Goal: Information Seeking & Learning: Compare options

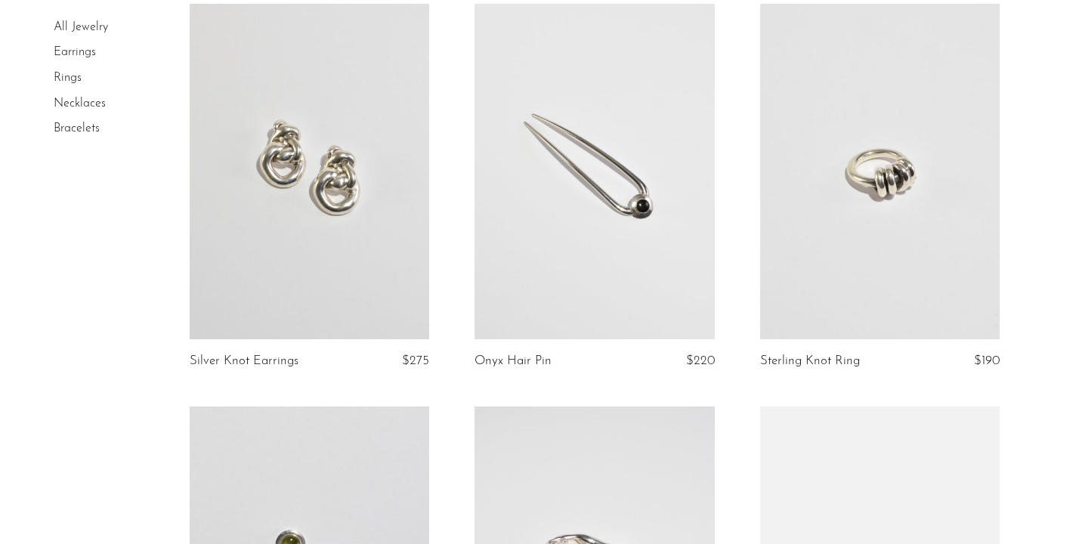
scroll to position [1401, 0]
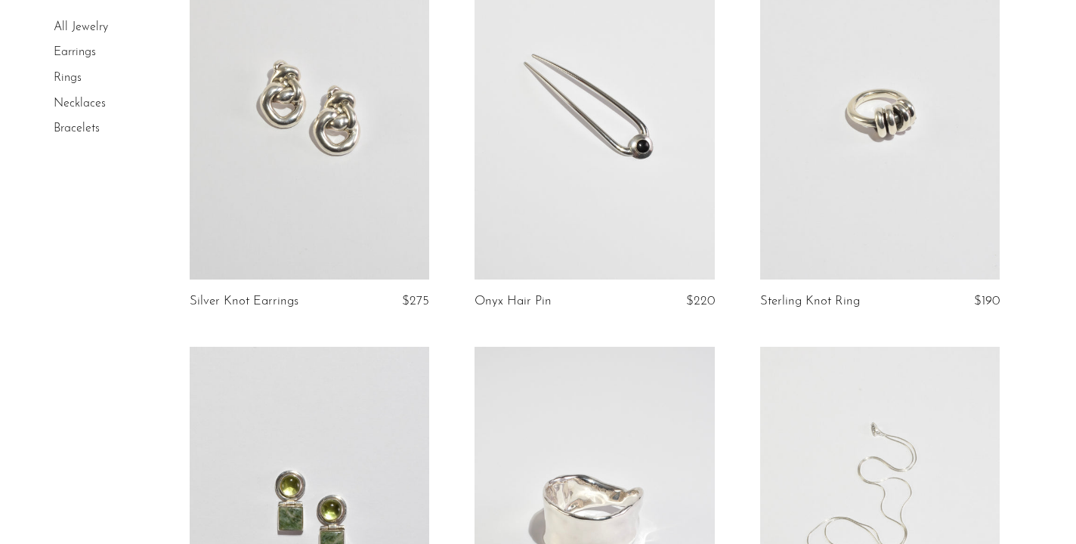
click at [925, 191] on link at bounding box center [879, 111] width 239 height 335
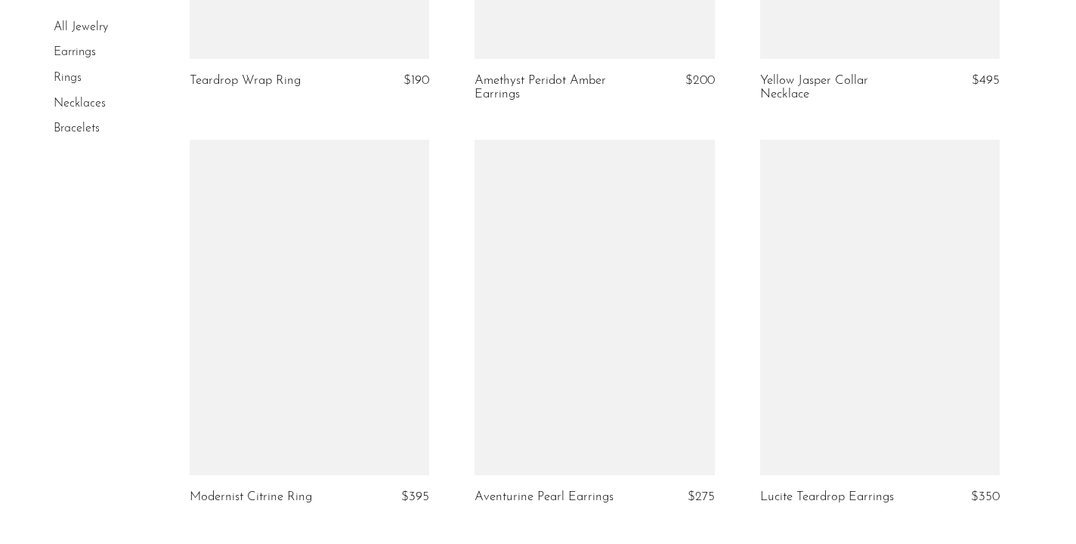
scroll to position [4857, 0]
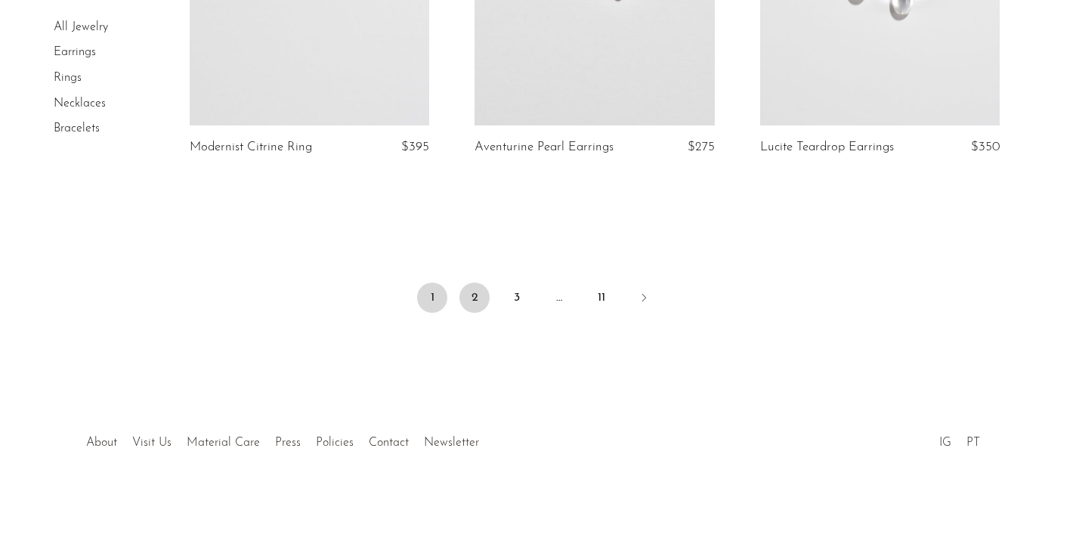
click at [468, 292] on link "2" at bounding box center [474, 298] width 30 height 30
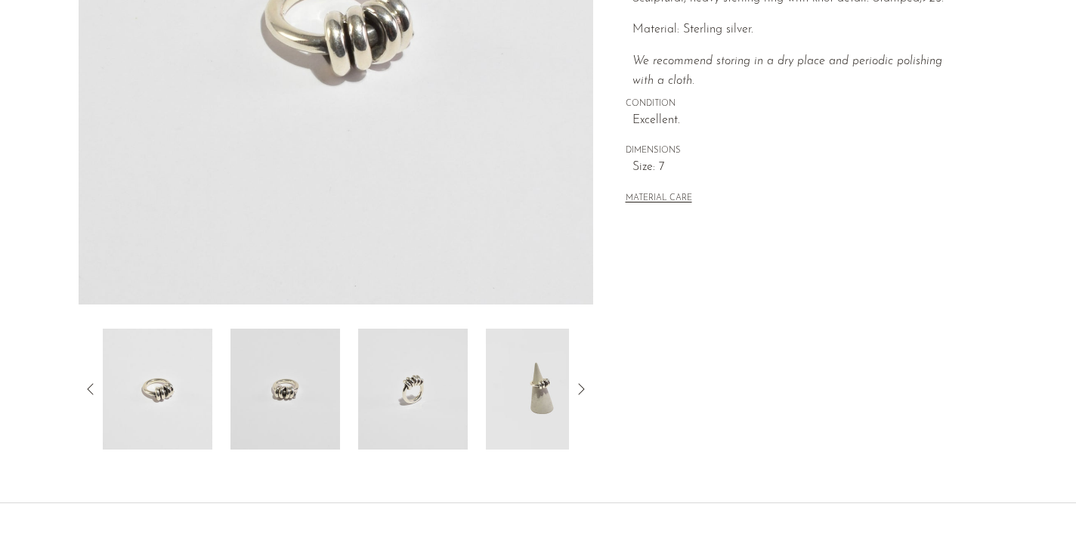
scroll to position [440, 0]
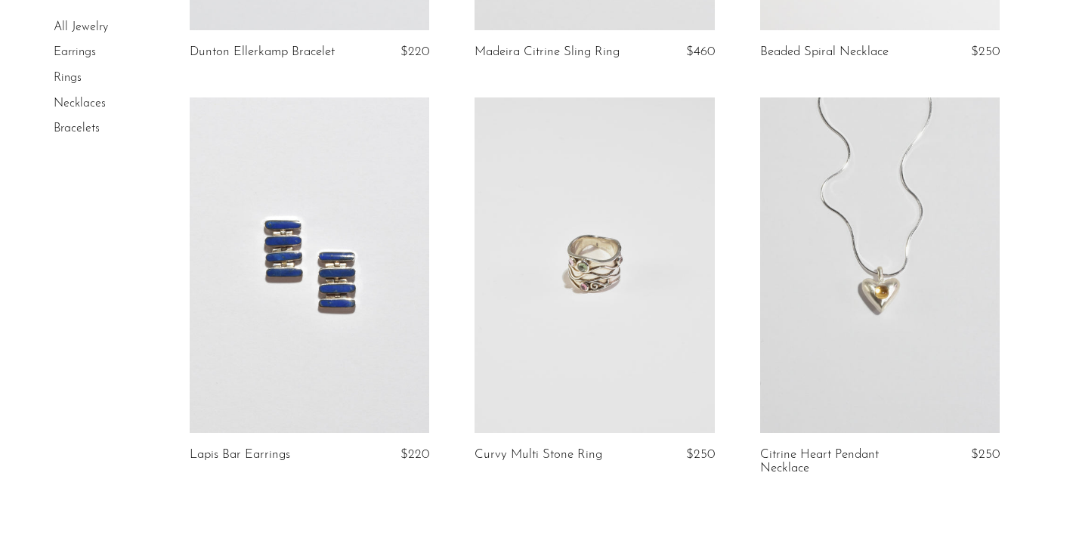
scroll to position [4677, 0]
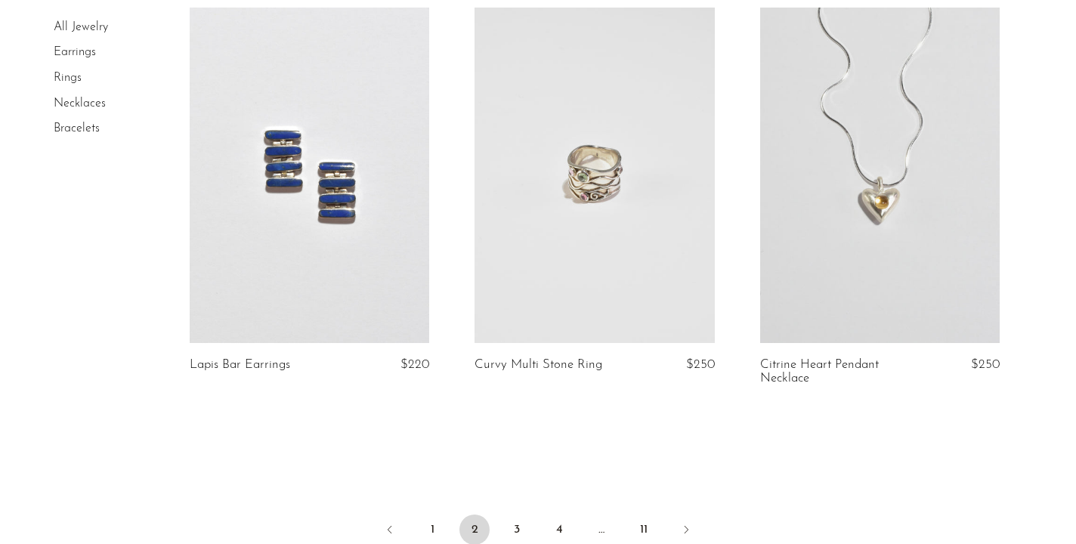
click at [330, 128] on link at bounding box center [309, 175] width 239 height 335
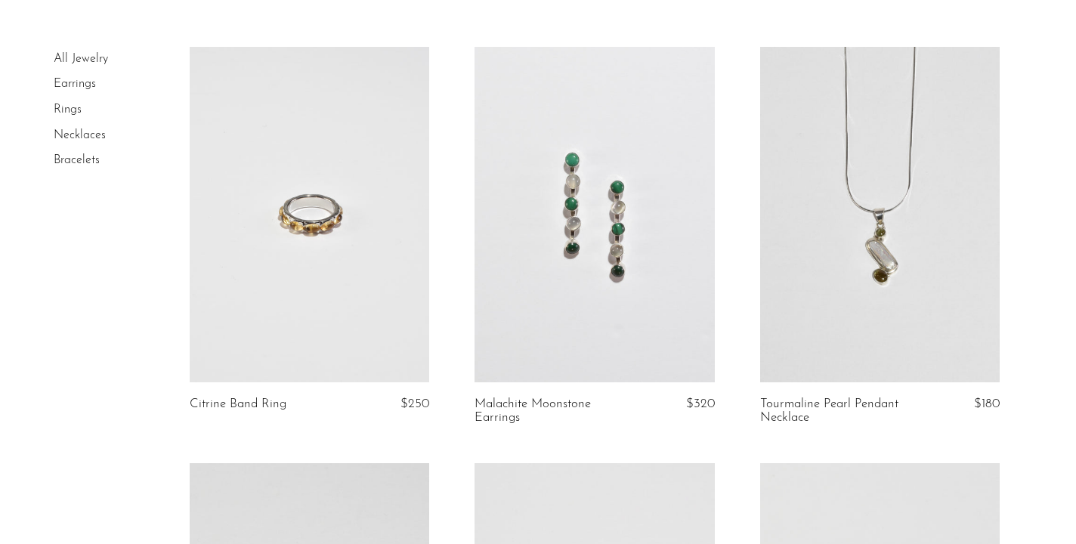
scroll to position [0, 0]
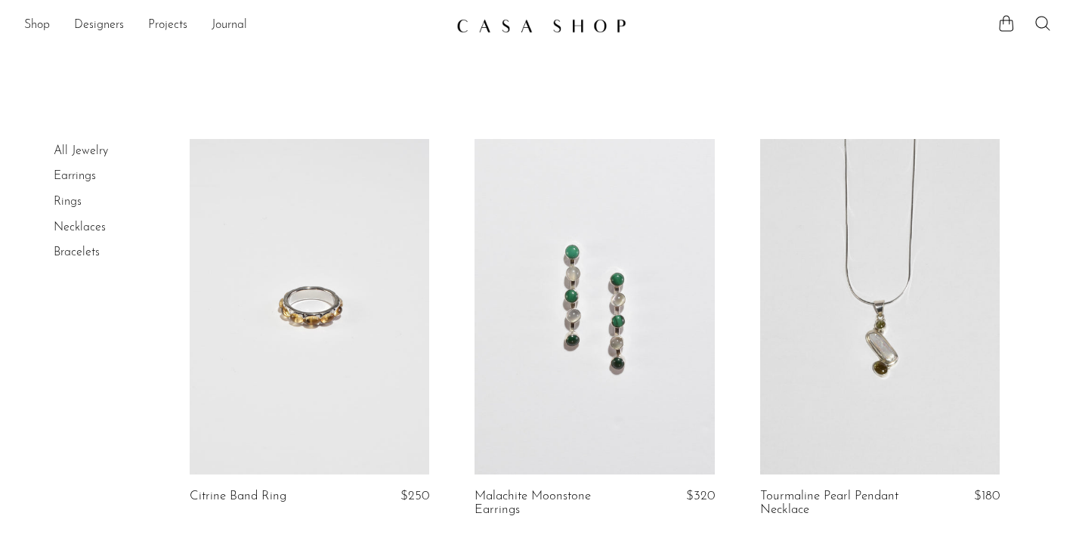
click at [68, 206] on link "Rings" at bounding box center [68, 202] width 28 height 12
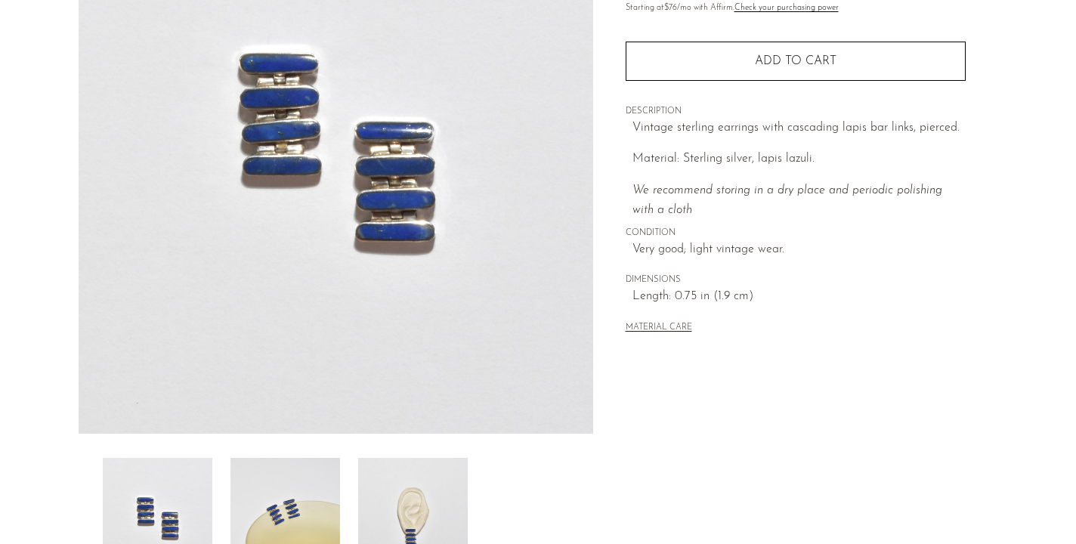
scroll to position [440, 0]
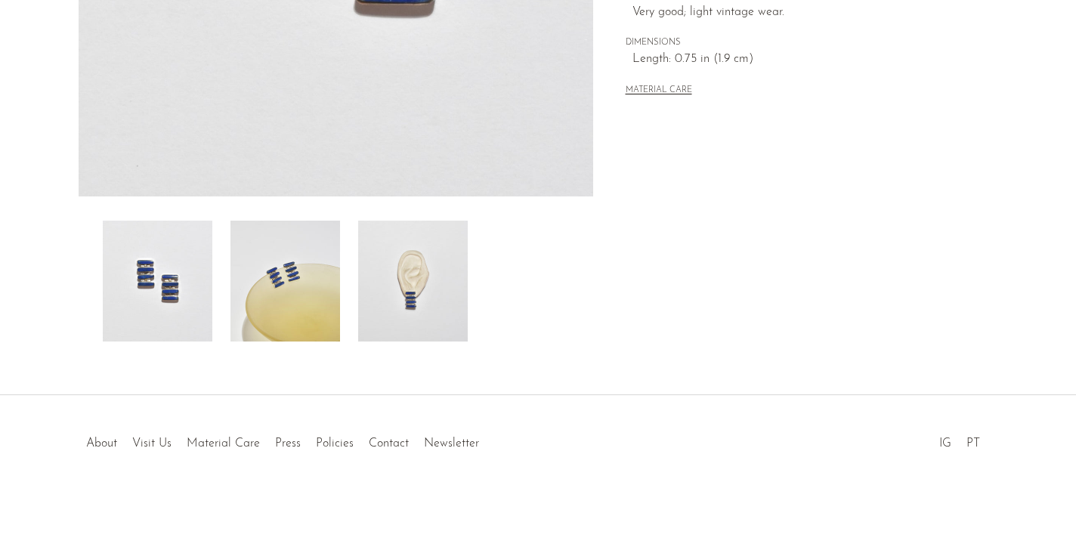
click at [427, 301] on img at bounding box center [413, 281] width 110 height 121
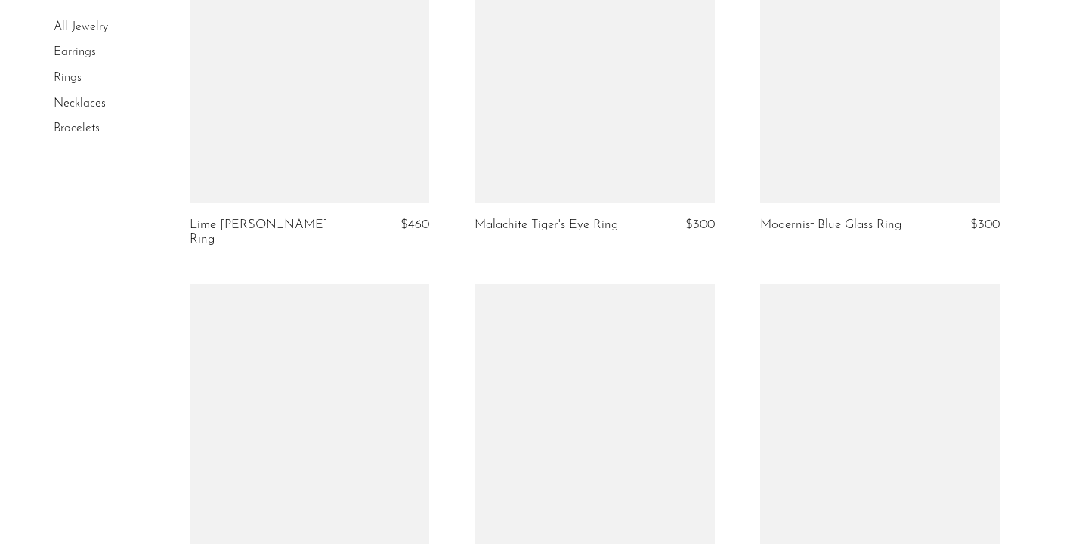
scroll to position [4815, 0]
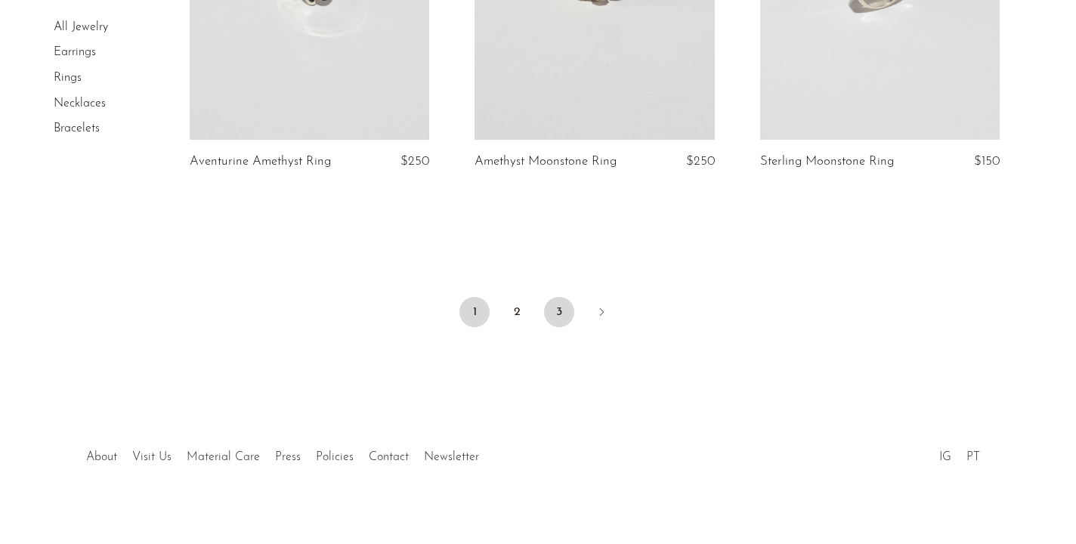
click at [556, 297] on link "3" at bounding box center [559, 312] width 30 height 30
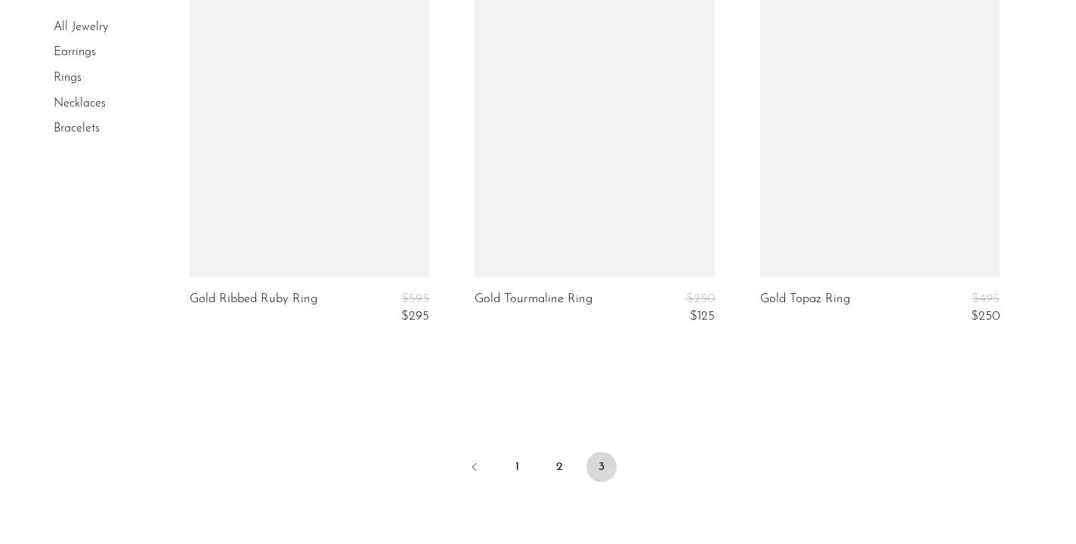
scroll to position [3530, 0]
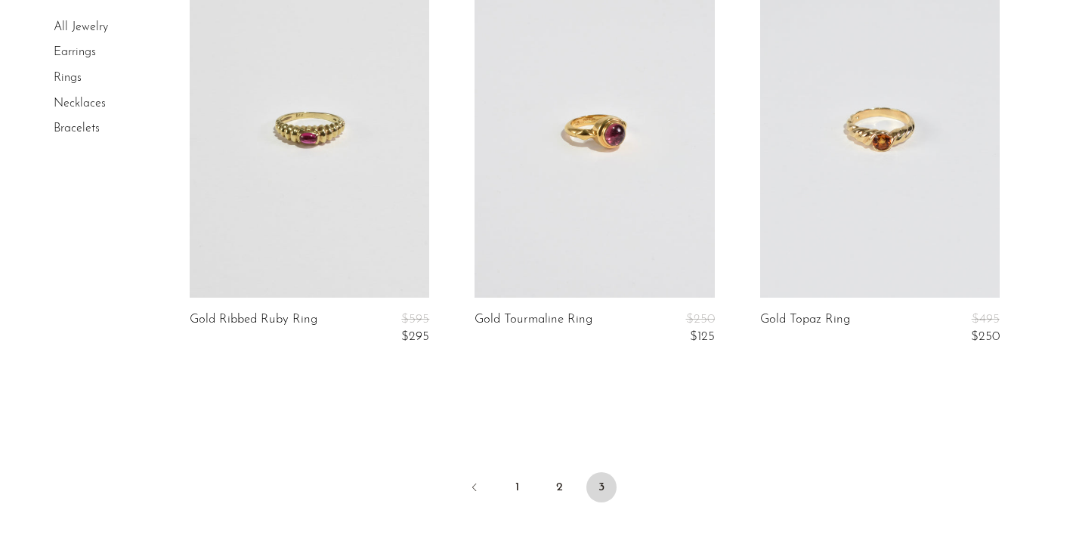
click at [845, 231] on link at bounding box center [879, 129] width 239 height 335
click at [332, 250] on link at bounding box center [309, 129] width 239 height 335
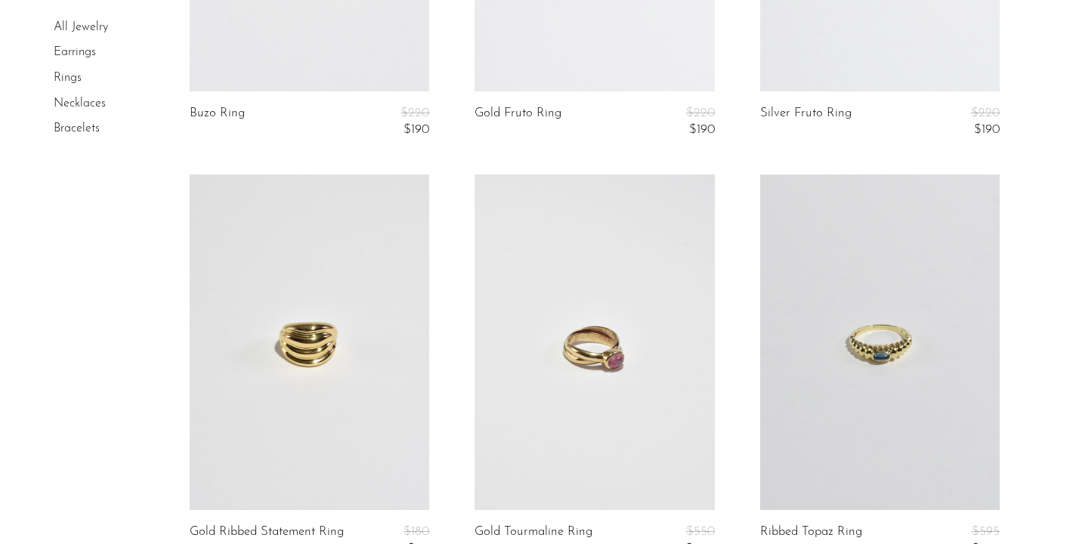
scroll to position [3719, 0]
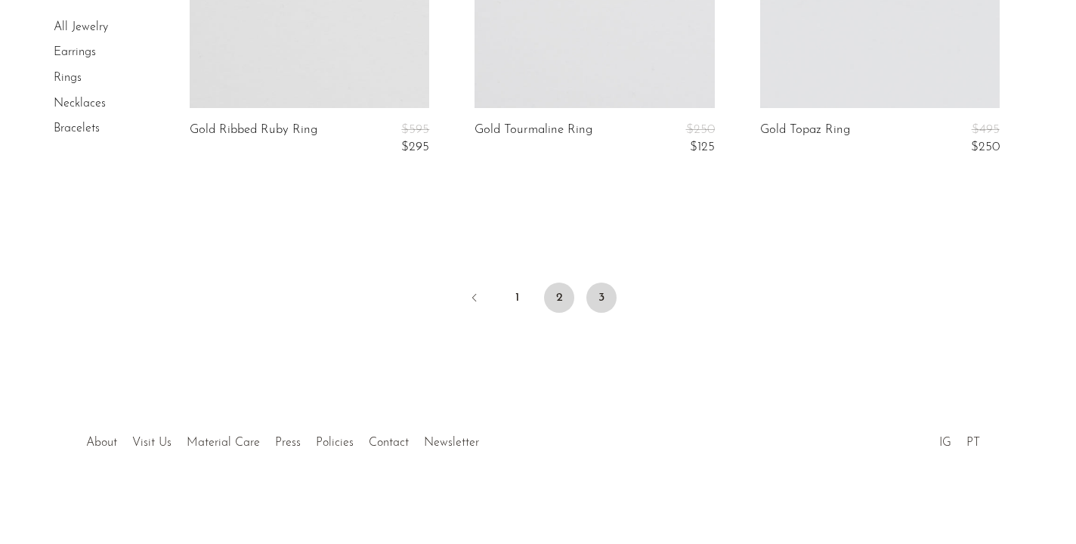
click at [567, 298] on link "2" at bounding box center [559, 298] width 30 height 30
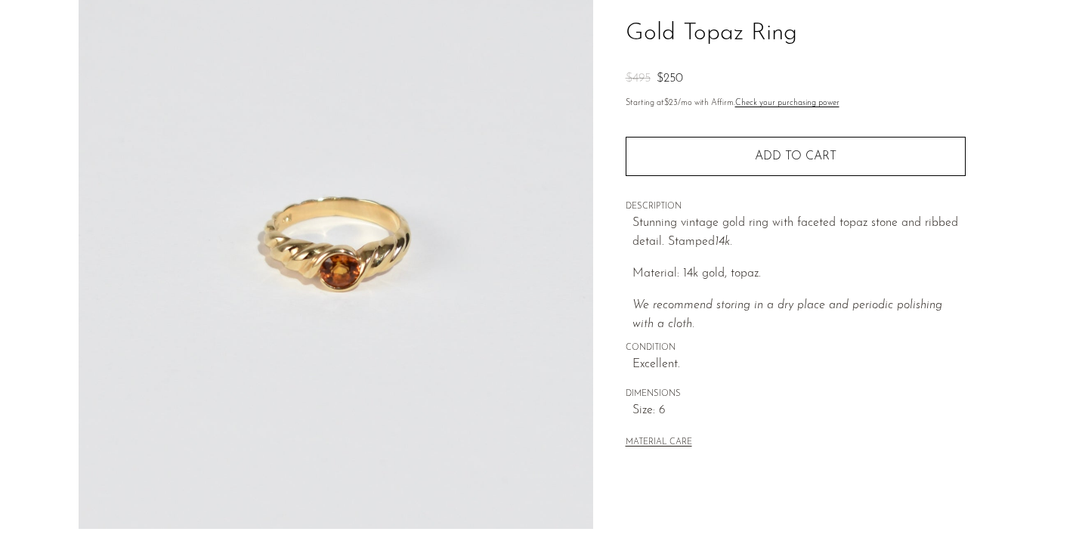
scroll to position [258, 0]
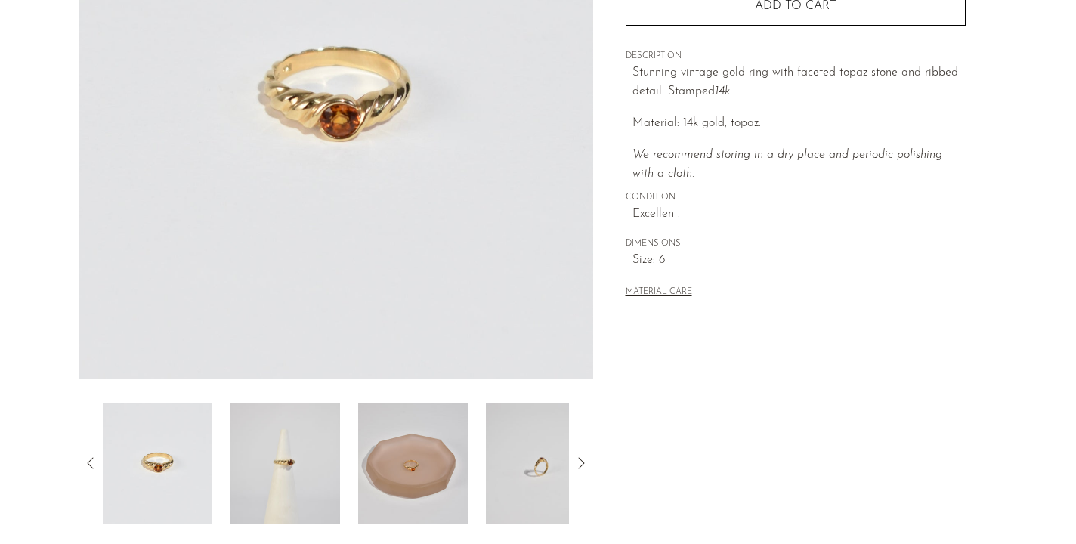
click at [300, 452] on img at bounding box center [285, 463] width 110 height 121
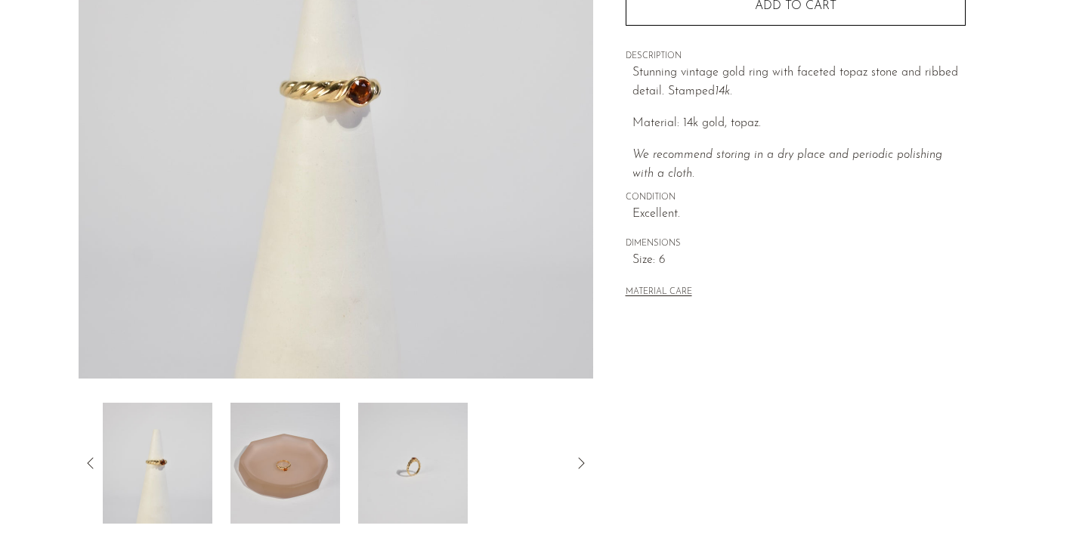
click at [384, 448] on img at bounding box center [413, 463] width 110 height 121
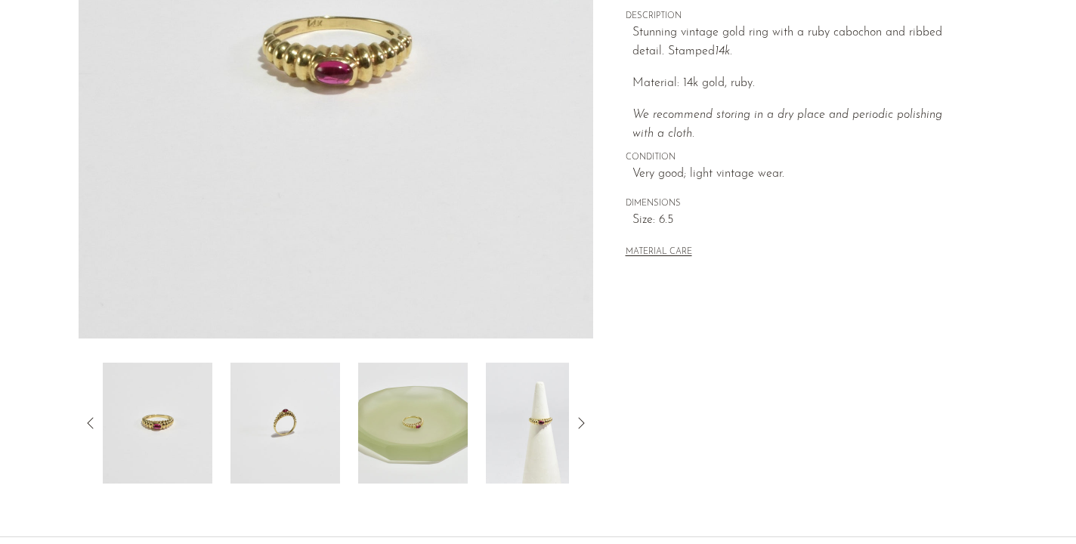
scroll to position [297, 0]
click at [286, 437] on img at bounding box center [285, 423] width 110 height 121
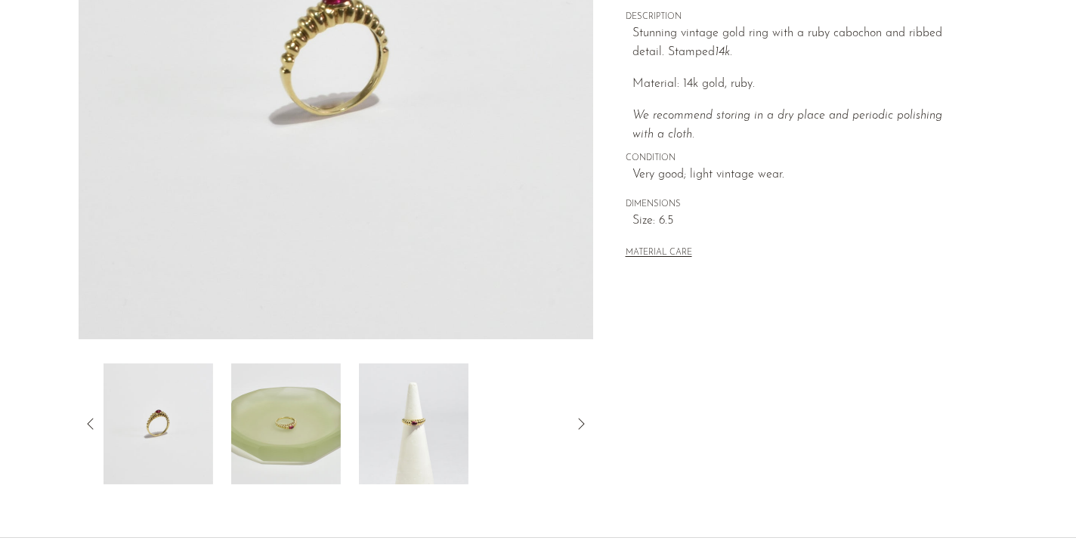
click at [316, 434] on img at bounding box center [286, 423] width 110 height 121
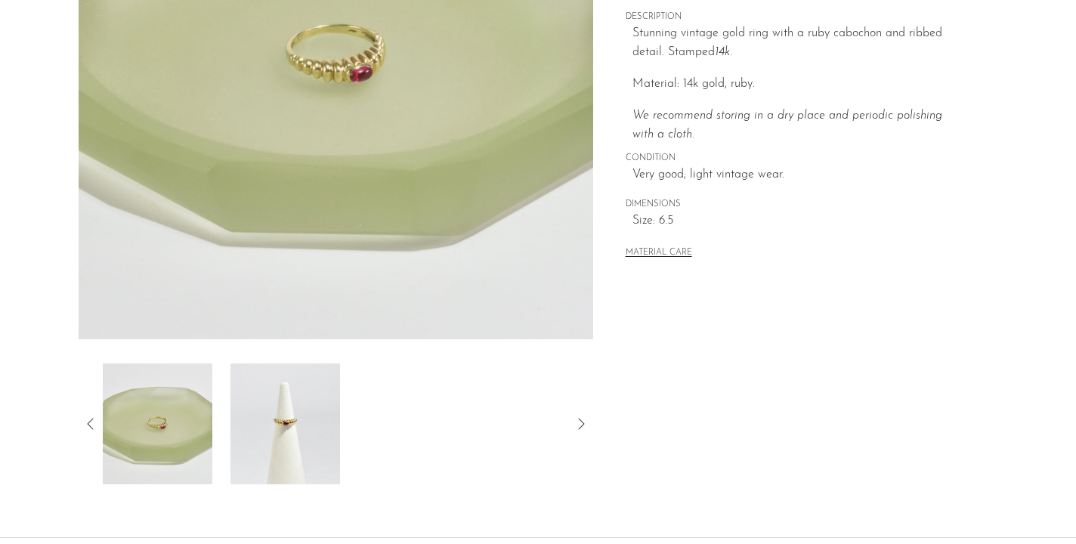
click at [316, 434] on img at bounding box center [285, 423] width 110 height 121
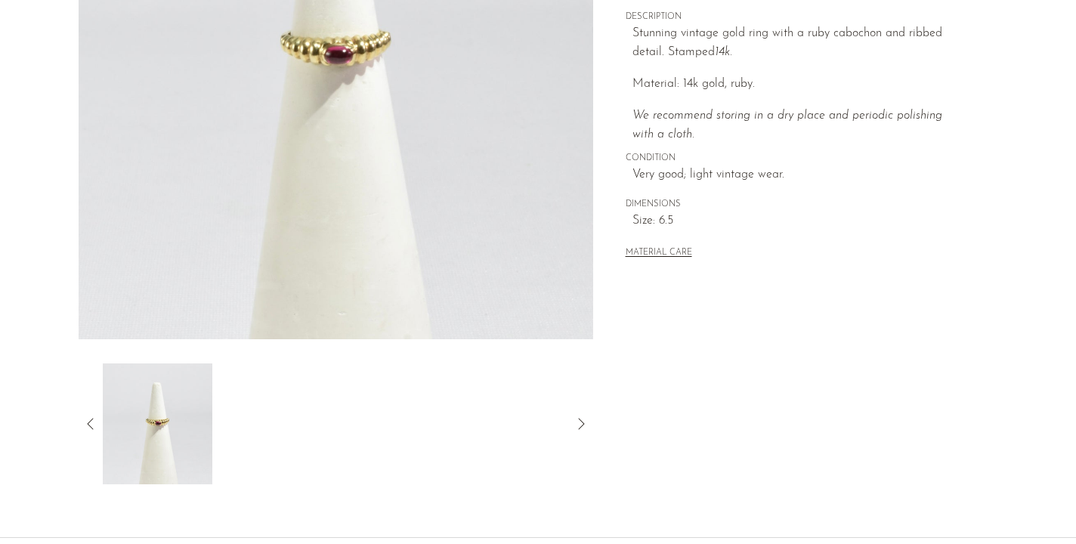
click at [167, 410] on img at bounding box center [158, 423] width 110 height 121
click at [101, 420] on div at bounding box center [336, 423] width 514 height 121
click at [90, 419] on icon at bounding box center [91, 424] width 18 height 18
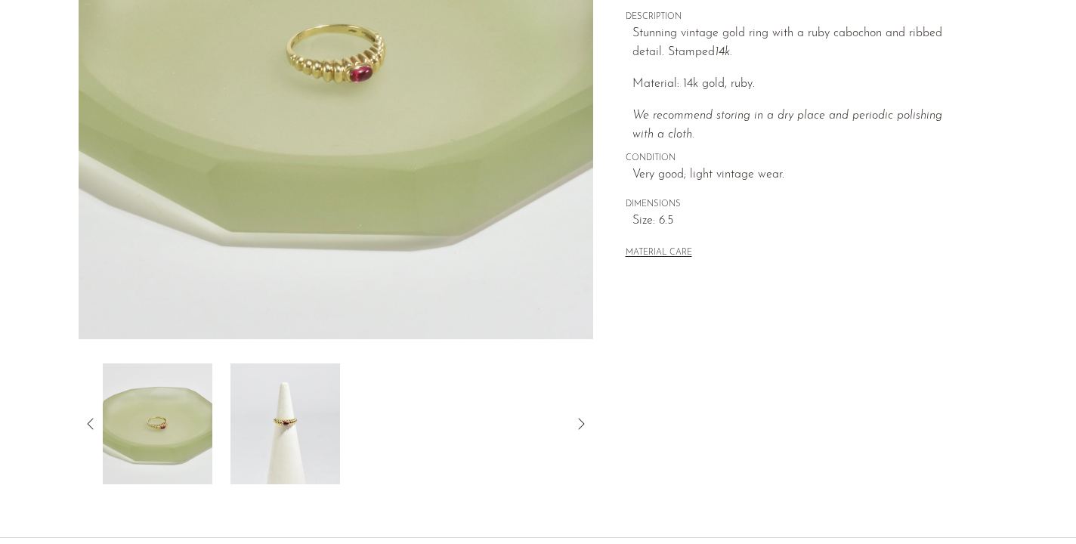
click at [90, 419] on icon at bounding box center [91, 424] width 18 height 18
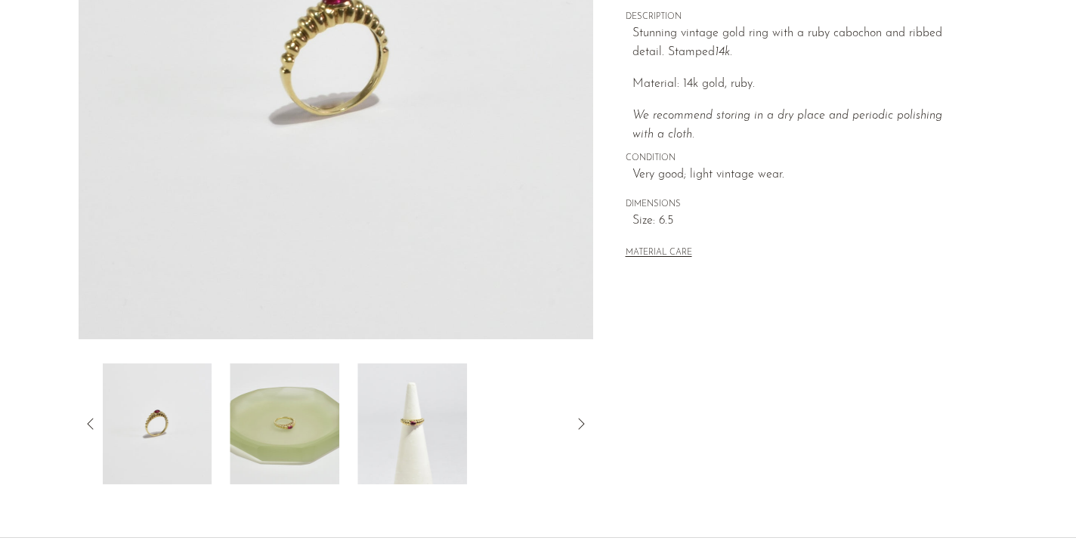
click at [91, 419] on icon at bounding box center [91, 424] width 18 height 18
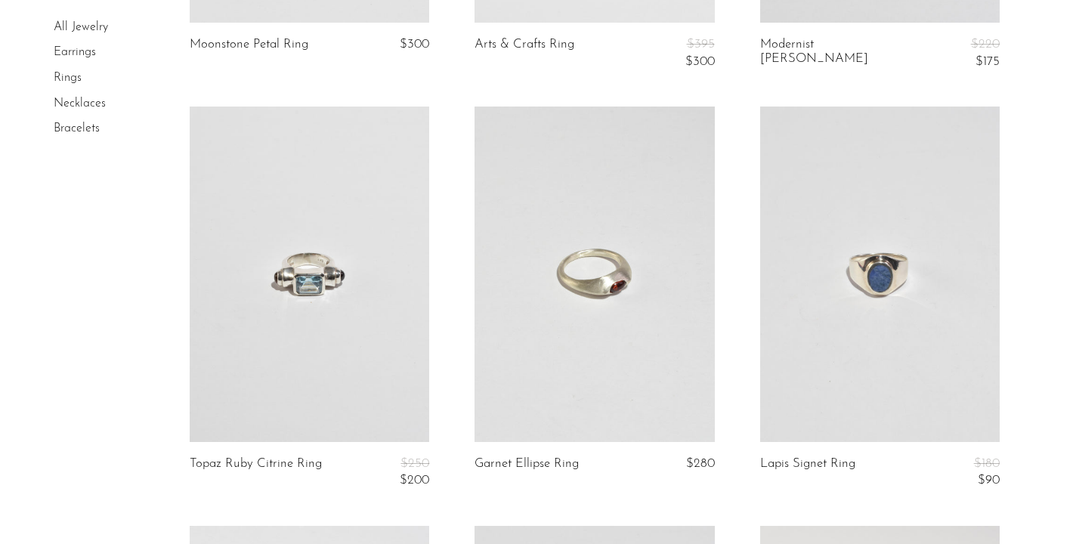
scroll to position [3716, 0]
click at [298, 275] on link at bounding box center [309, 275] width 239 height 335
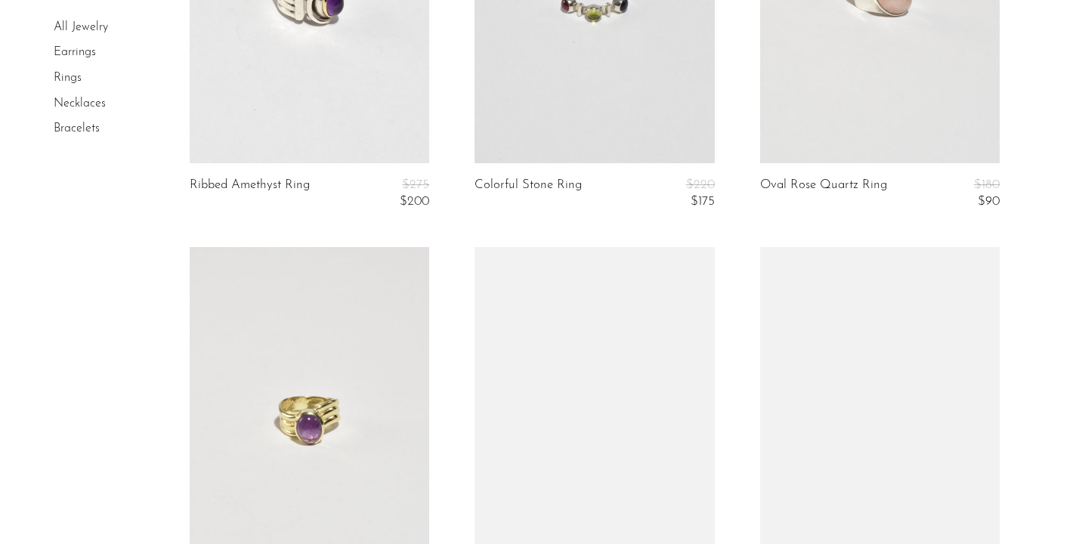
scroll to position [4889, 0]
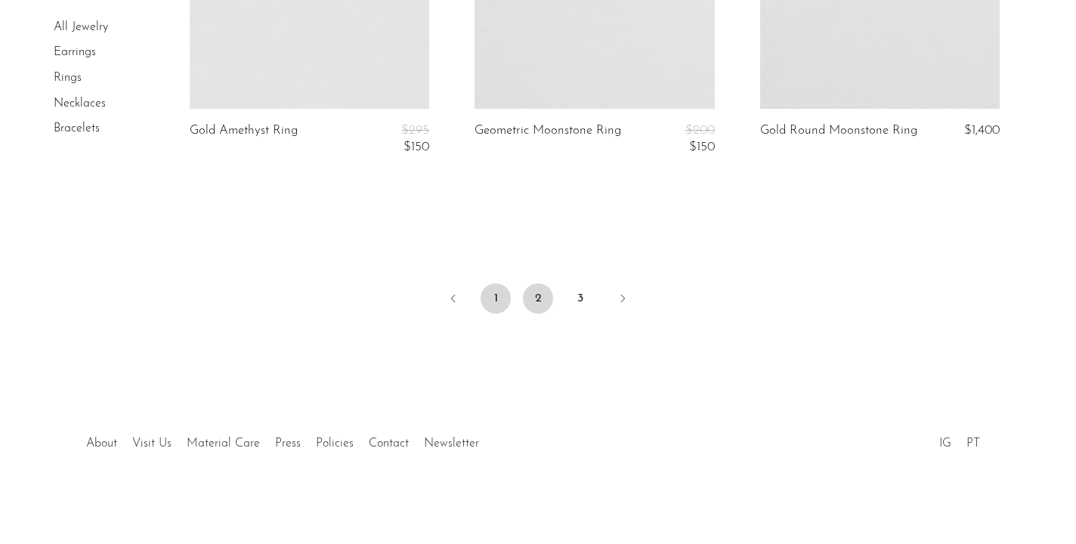
click at [495, 294] on link "1" at bounding box center [495, 298] width 30 height 30
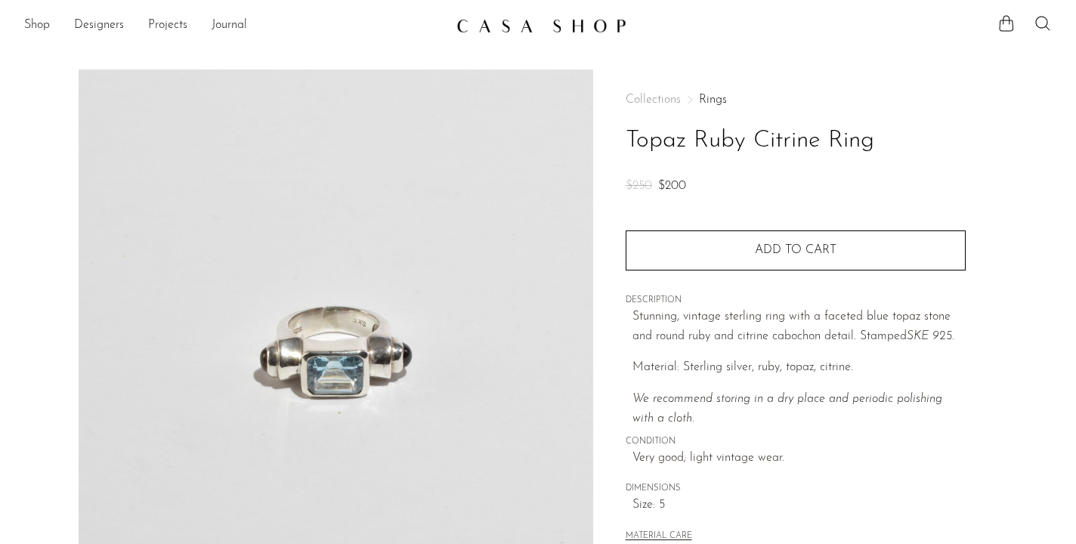
scroll to position [440, 0]
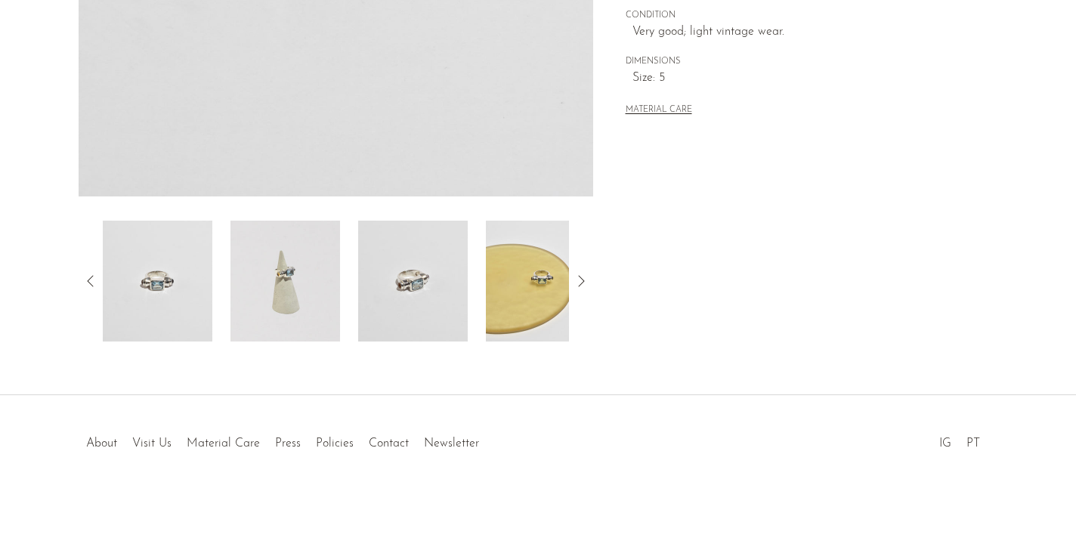
click at [416, 297] on img at bounding box center [413, 281] width 110 height 121
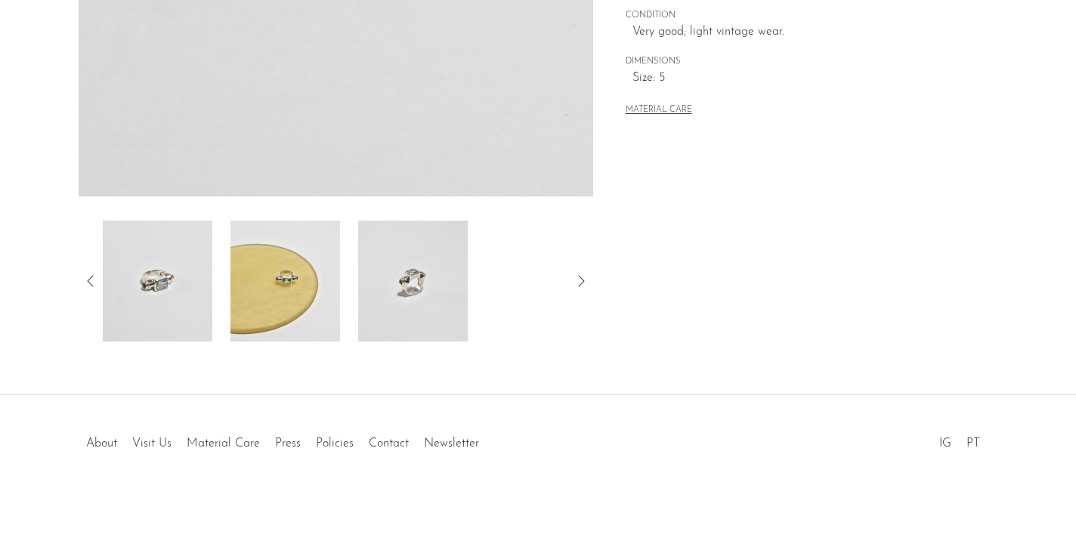
click at [430, 277] on img at bounding box center [413, 281] width 110 height 121
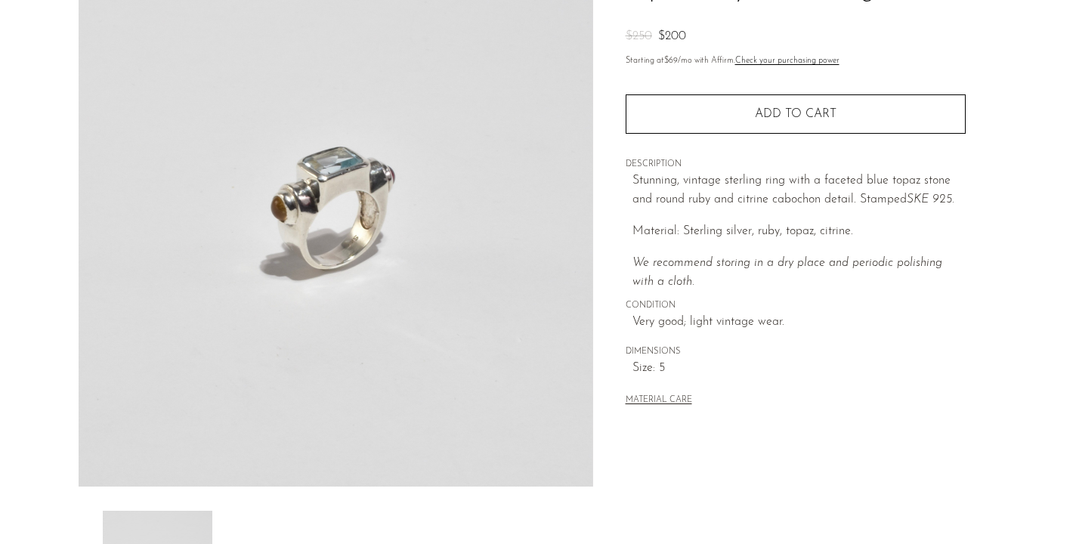
scroll to position [425, 0]
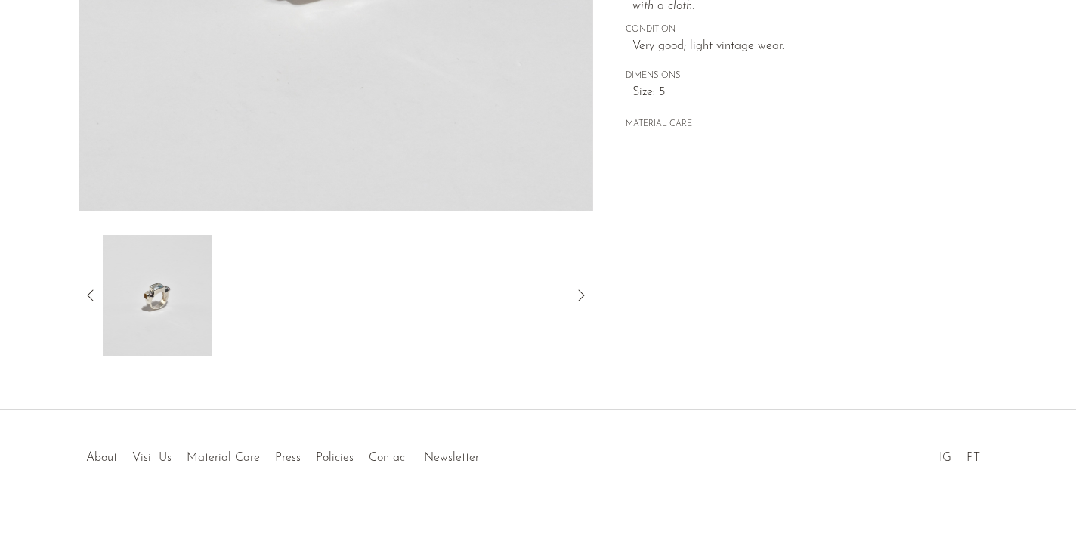
click at [84, 287] on icon at bounding box center [91, 295] width 18 height 18
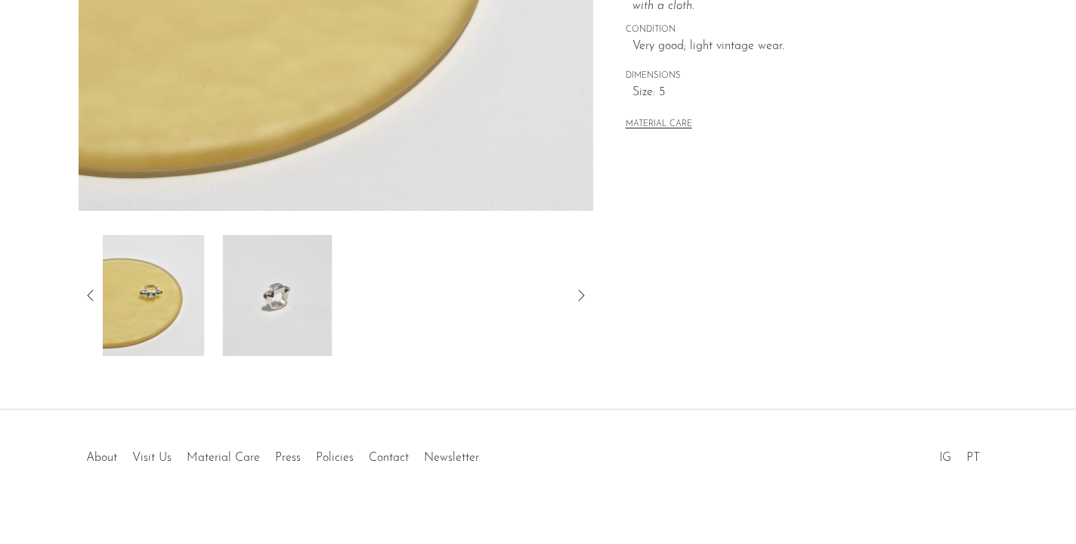
click at [84, 287] on icon at bounding box center [91, 295] width 18 height 18
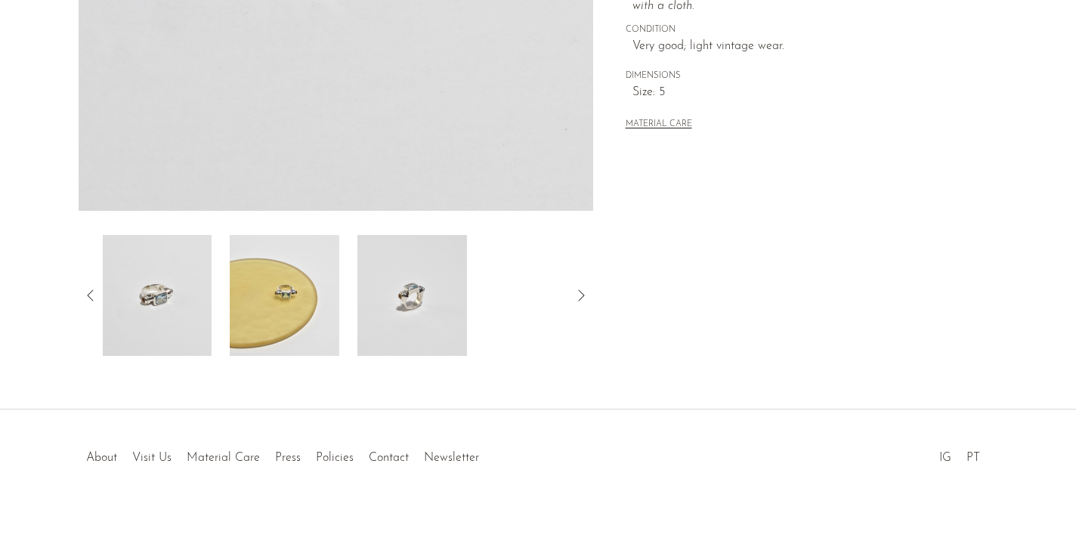
click at [84, 287] on icon at bounding box center [91, 295] width 18 height 18
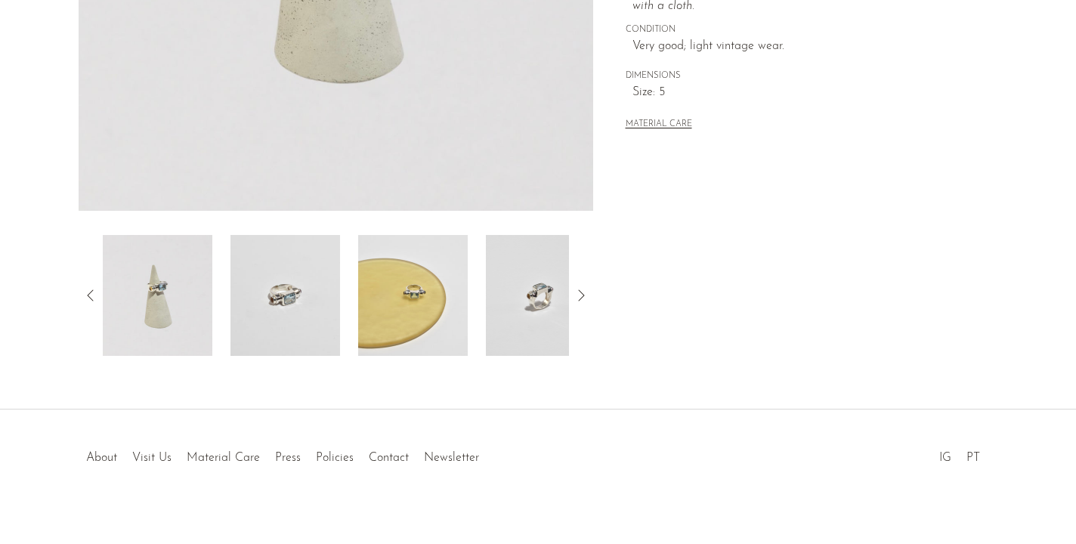
click at [280, 317] on img at bounding box center [285, 295] width 110 height 121
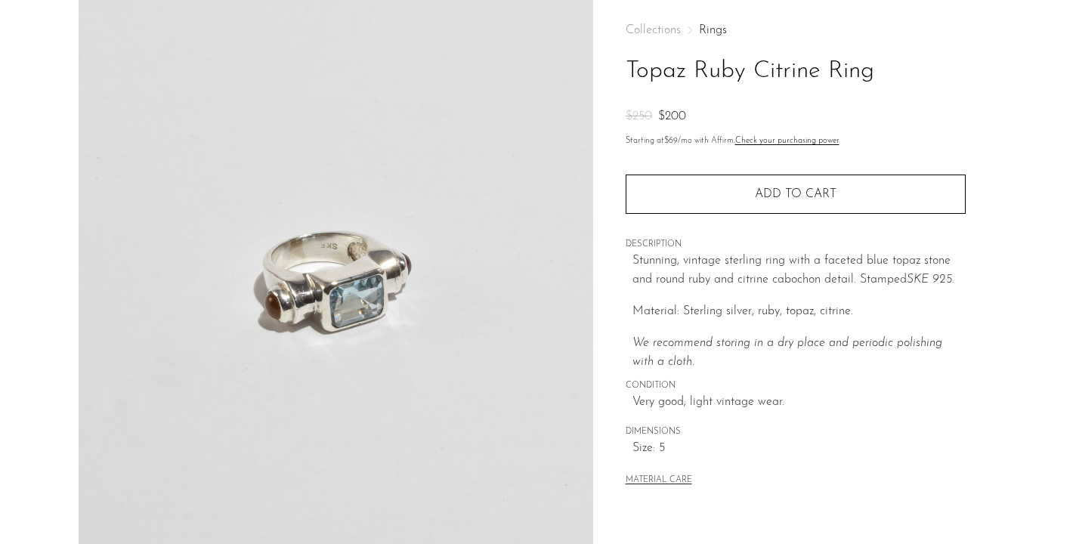
scroll to position [64, 0]
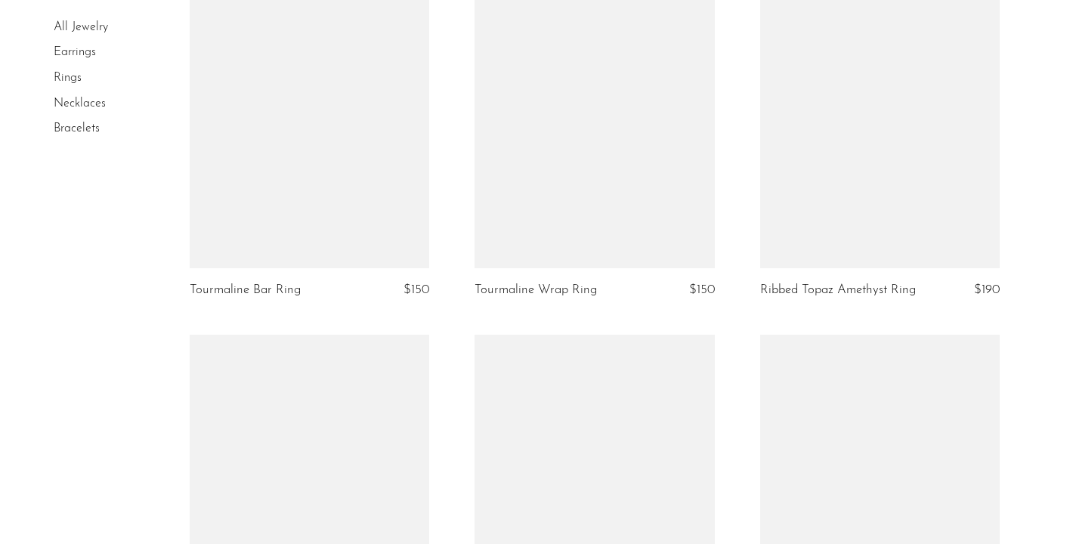
scroll to position [1845, 0]
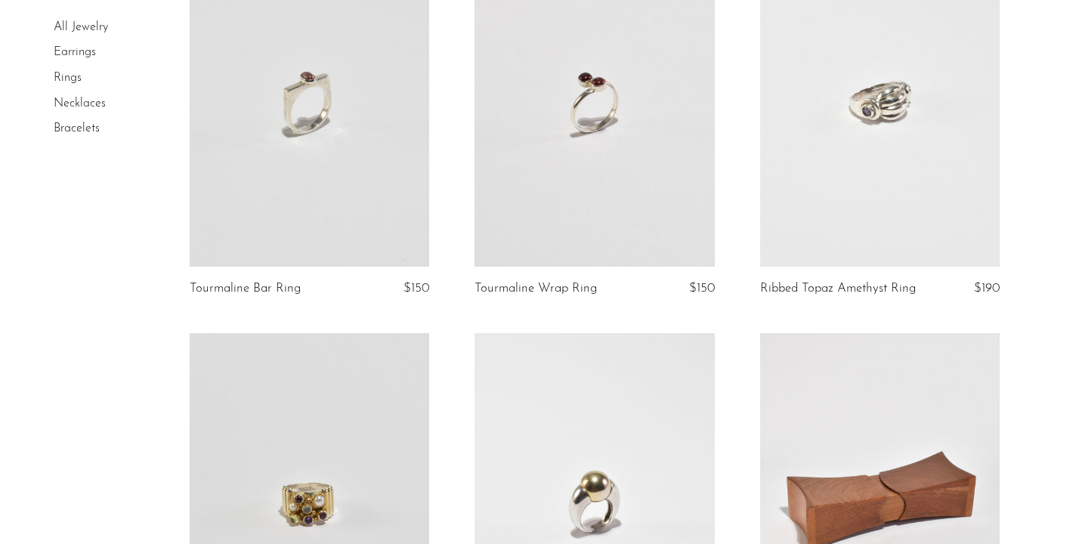
click at [242, 110] on link at bounding box center [309, 98] width 239 height 335
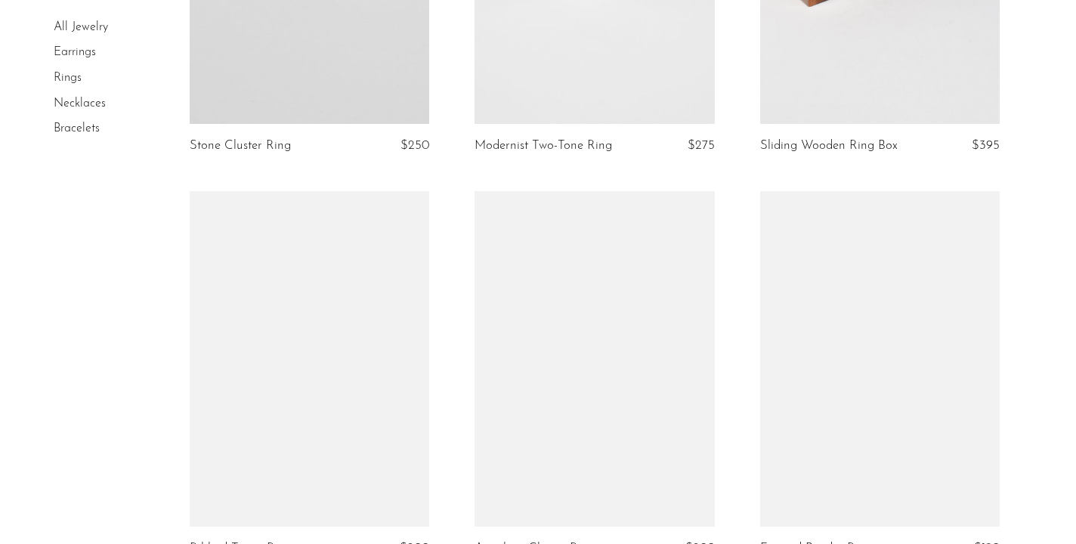
scroll to position [2453, 0]
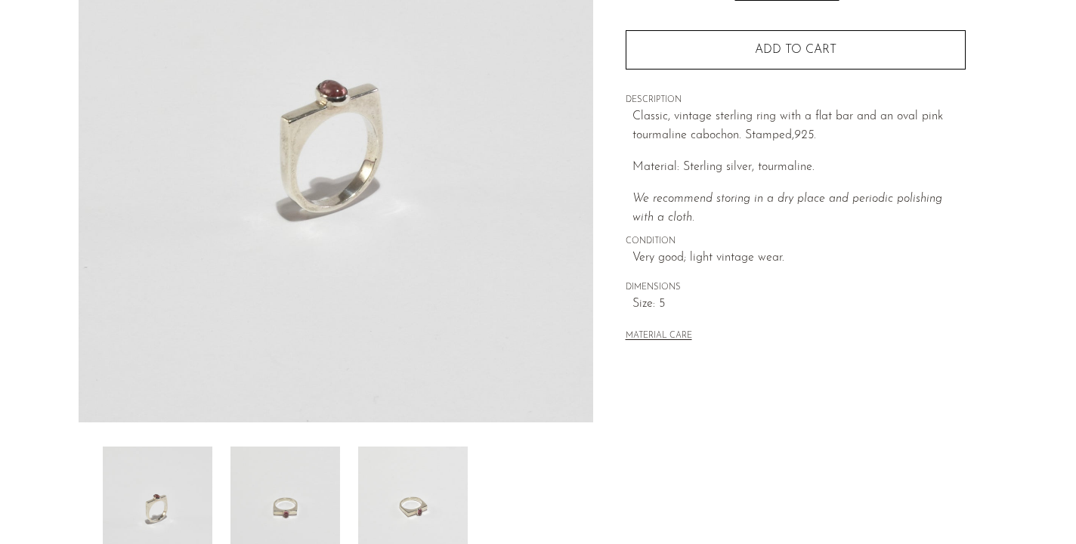
scroll to position [440, 0]
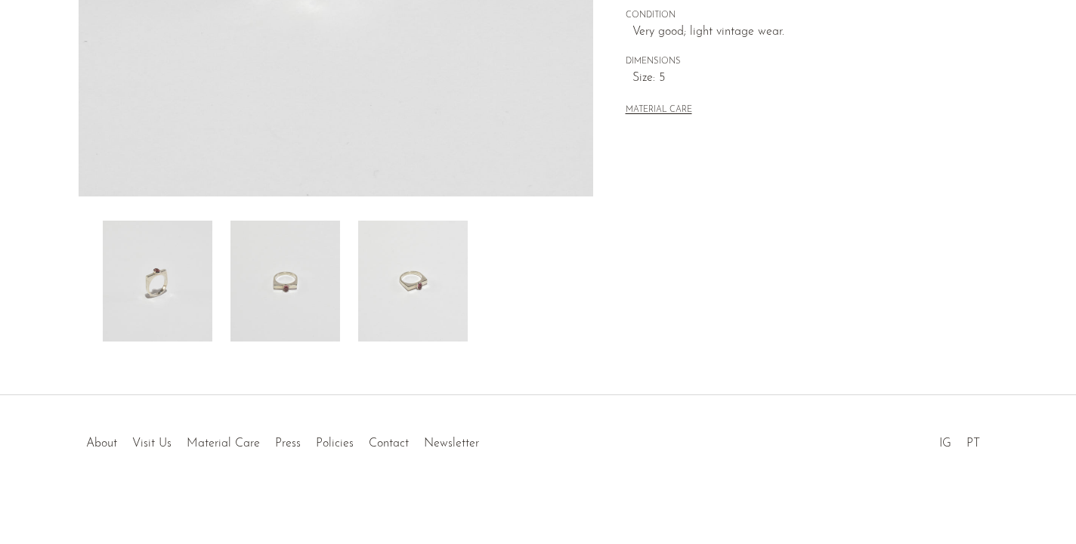
click at [375, 305] on img at bounding box center [413, 281] width 110 height 121
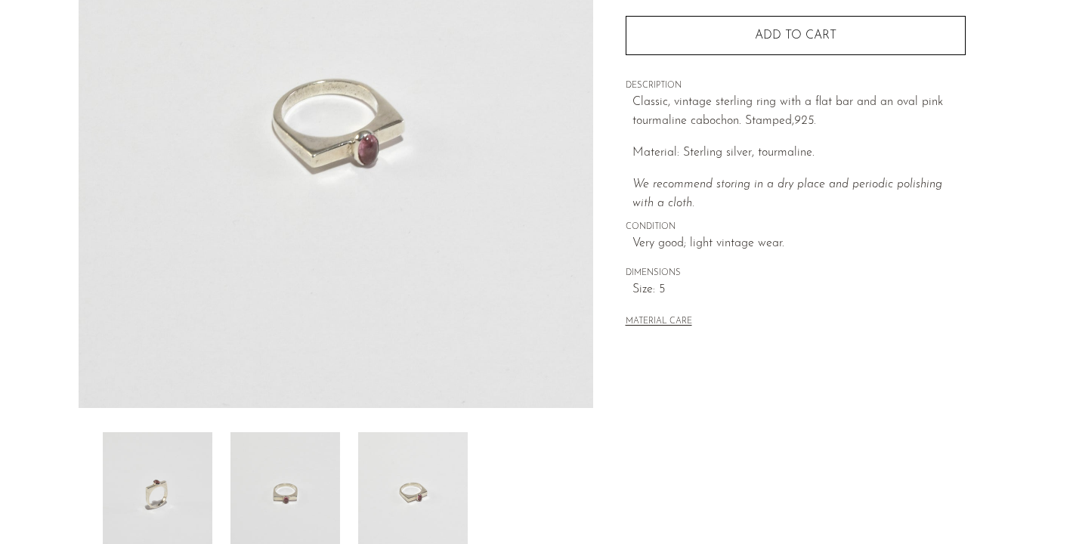
scroll to position [104, 0]
